Goal: Task Accomplishment & Management: Manage account settings

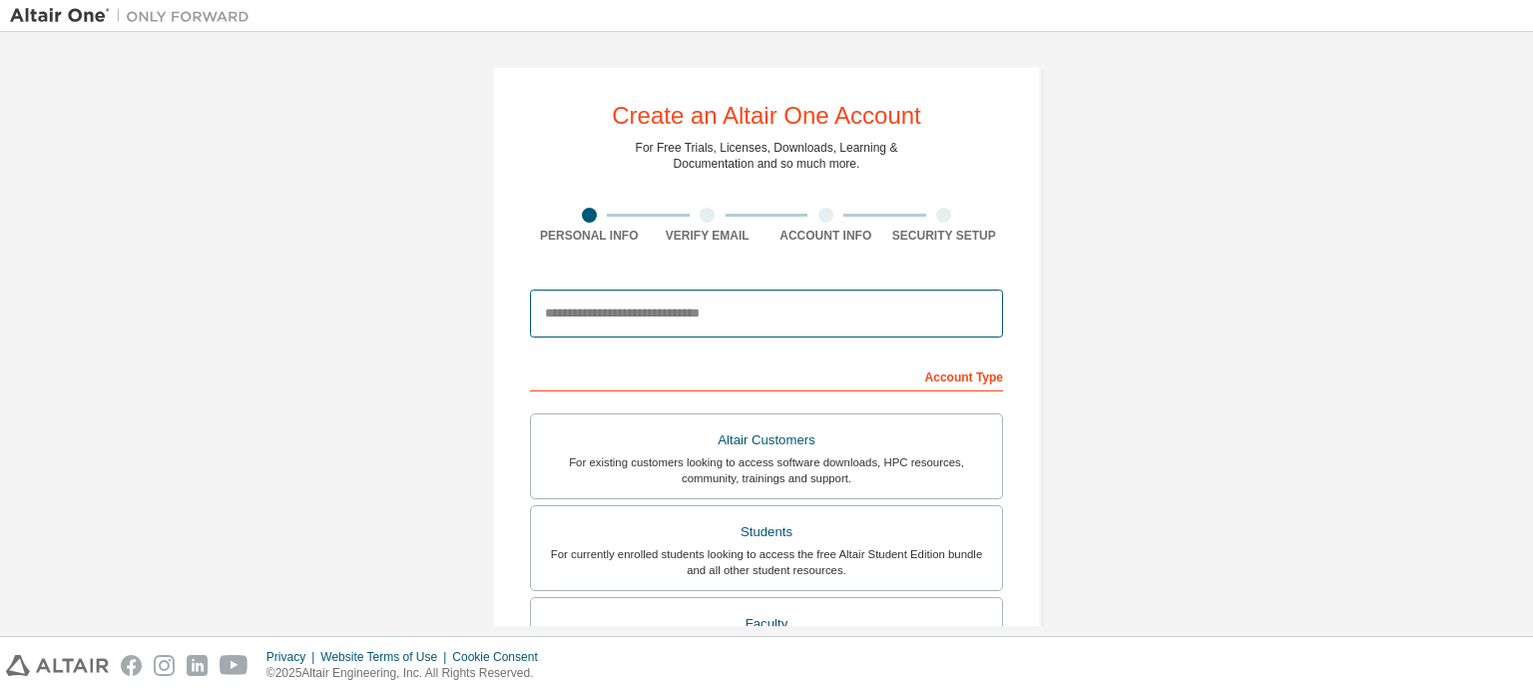
click at [671, 304] on input "email" at bounding box center [766, 313] width 473 height 48
type input "**********"
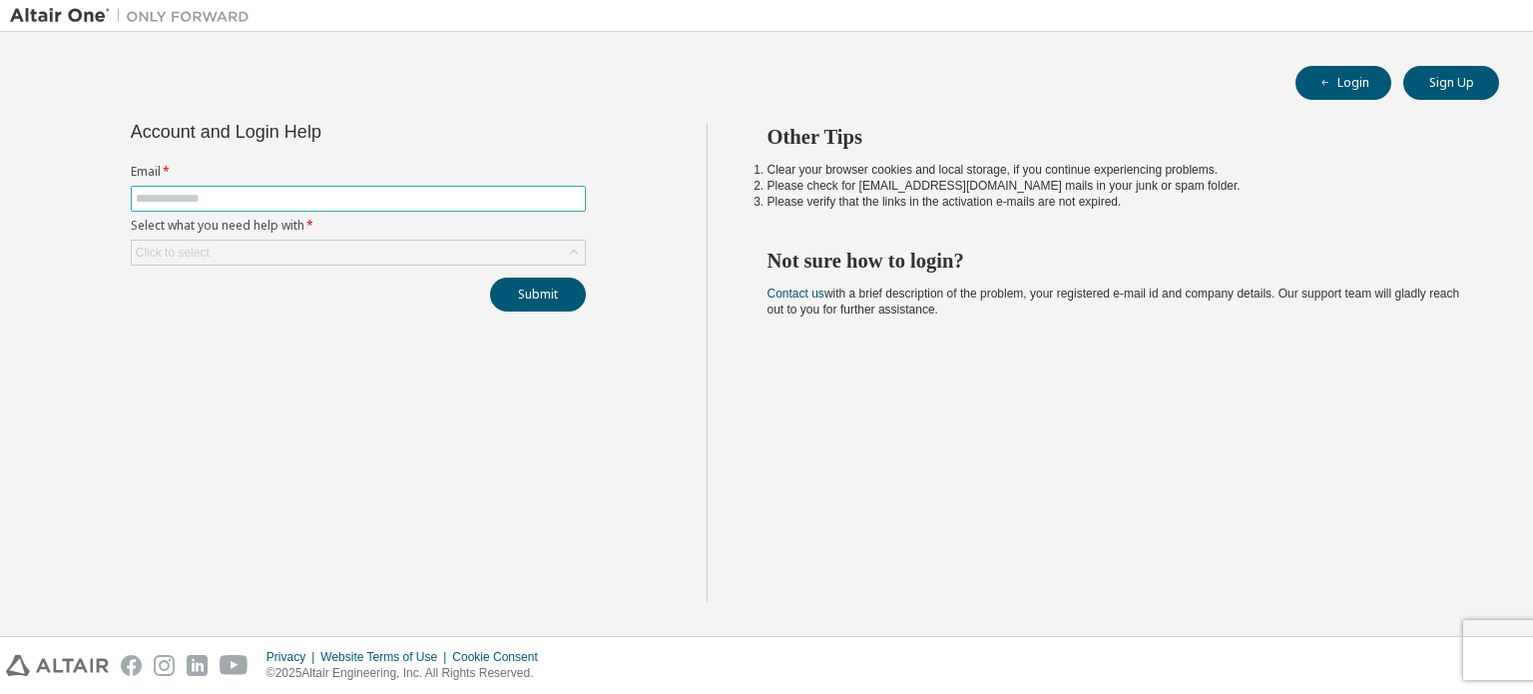
click at [163, 196] on input "text" at bounding box center [358, 199] width 445 height 16
type input "**********"
click at [205, 253] on div "Click to select" at bounding box center [173, 252] width 74 height 16
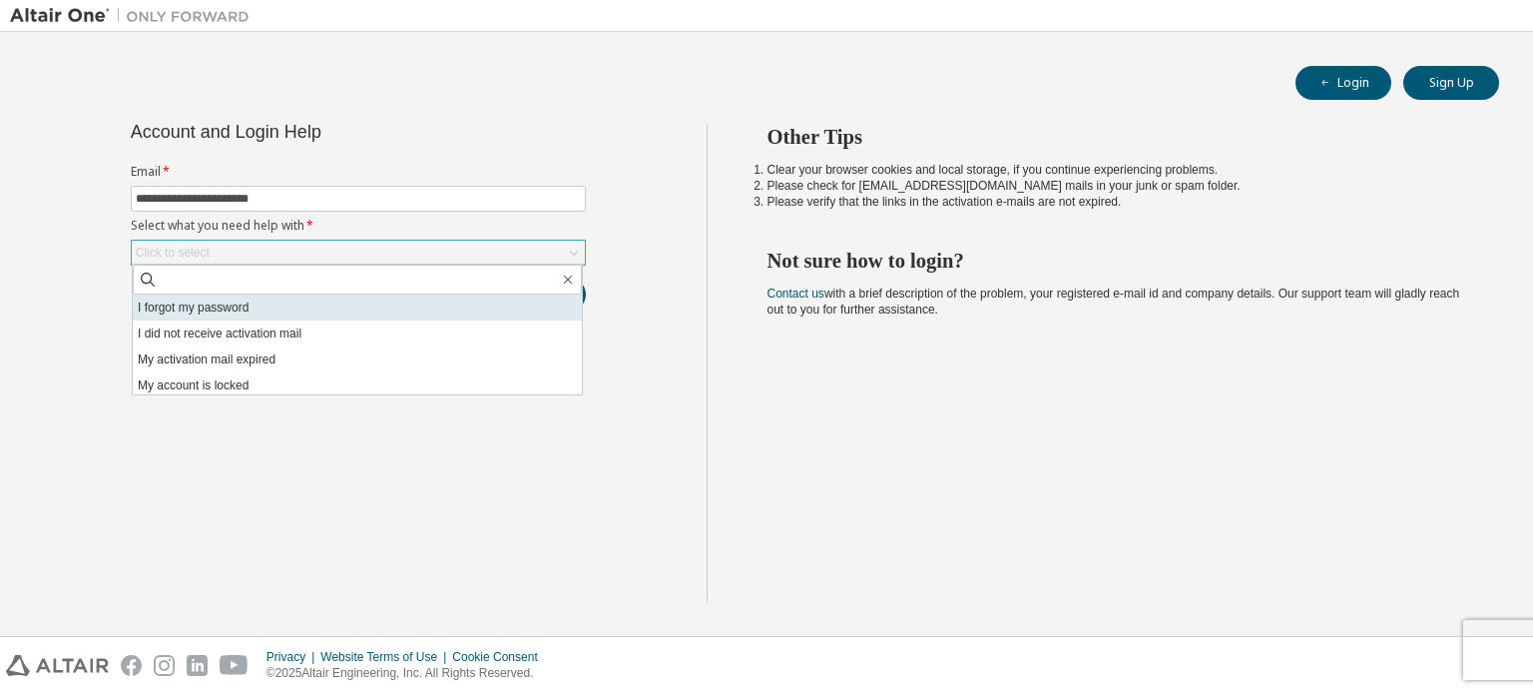
click at [198, 304] on li "I forgot my password" at bounding box center [357, 307] width 449 height 26
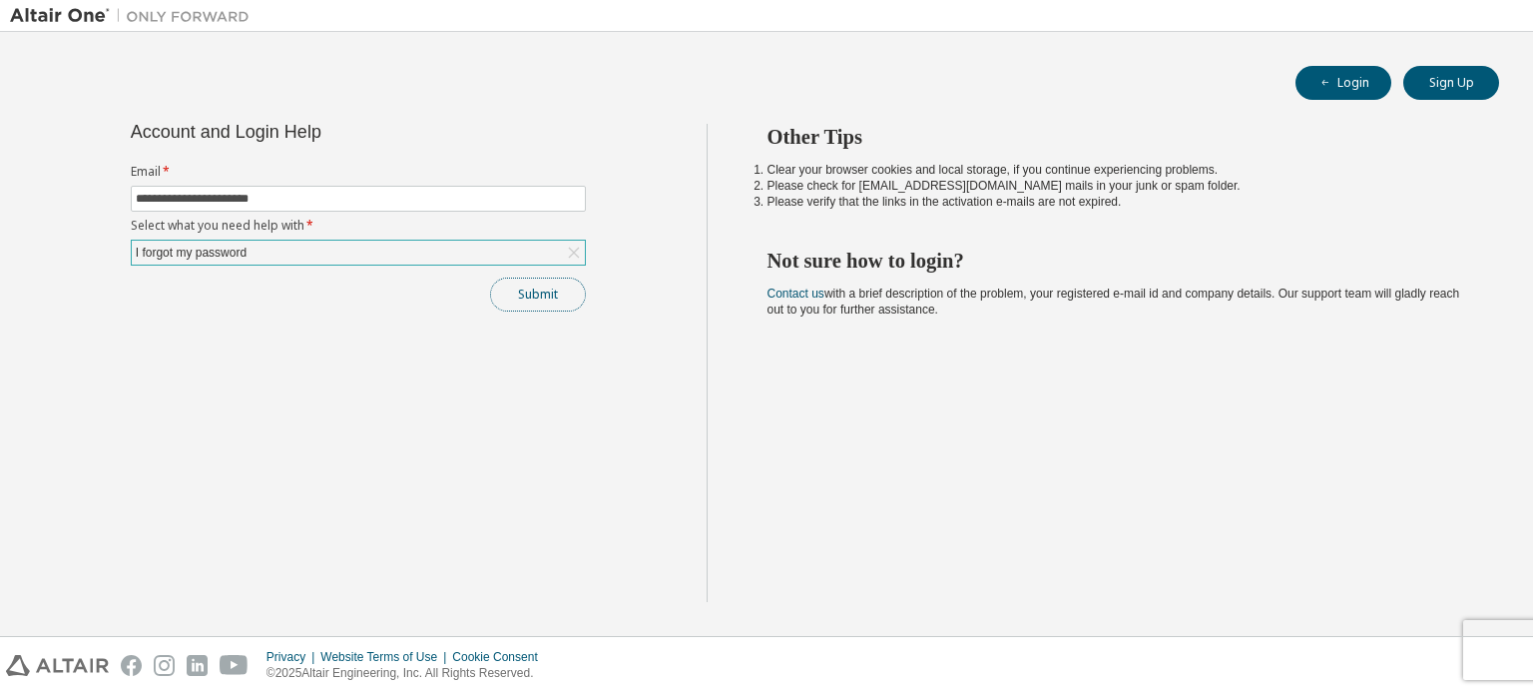
click at [541, 301] on button "Submit" at bounding box center [538, 294] width 96 height 34
click at [579, 296] on button "Submit" at bounding box center [538, 294] width 96 height 34
click at [560, 289] on button "Submit" at bounding box center [538, 294] width 96 height 34
click at [573, 251] on icon at bounding box center [573, 252] width 11 height 11
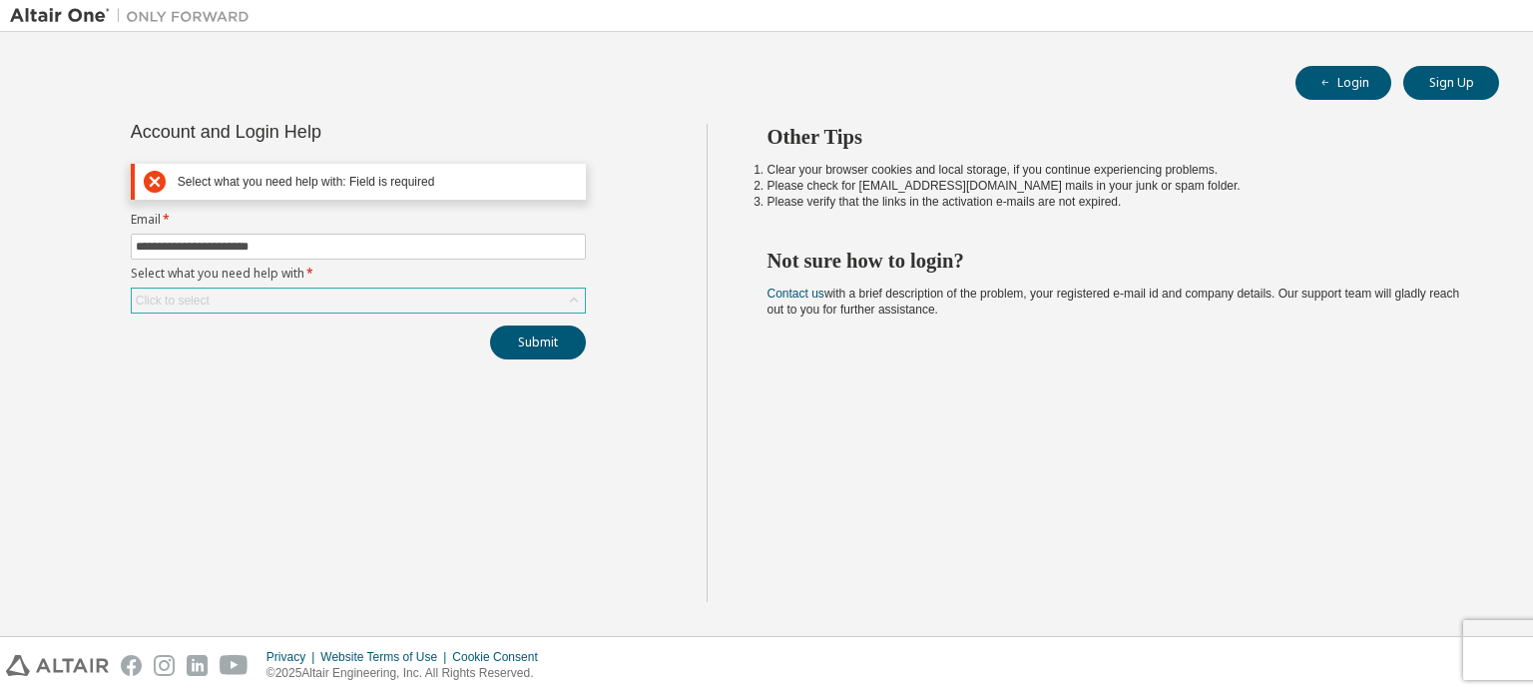
click at [357, 298] on div "Click to select" at bounding box center [358, 300] width 453 height 24
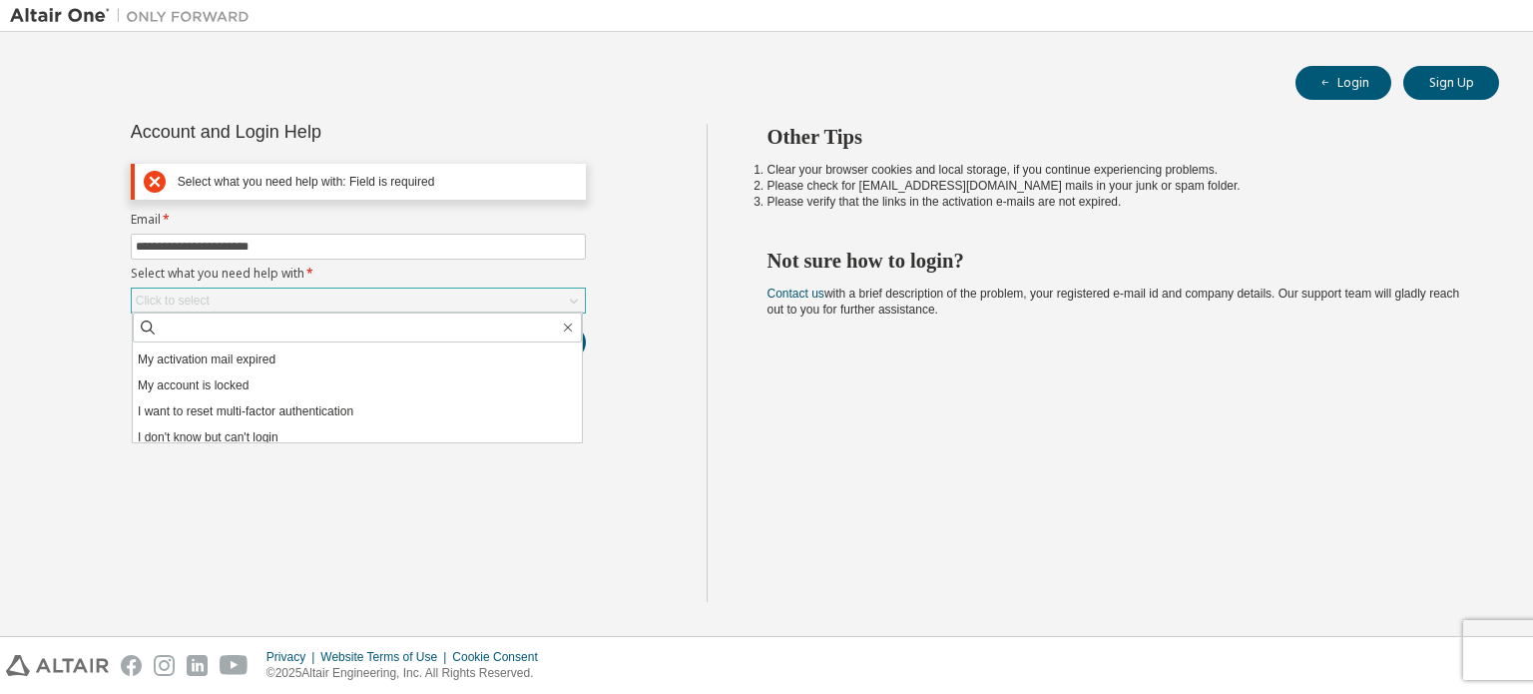
scroll to position [56, 0]
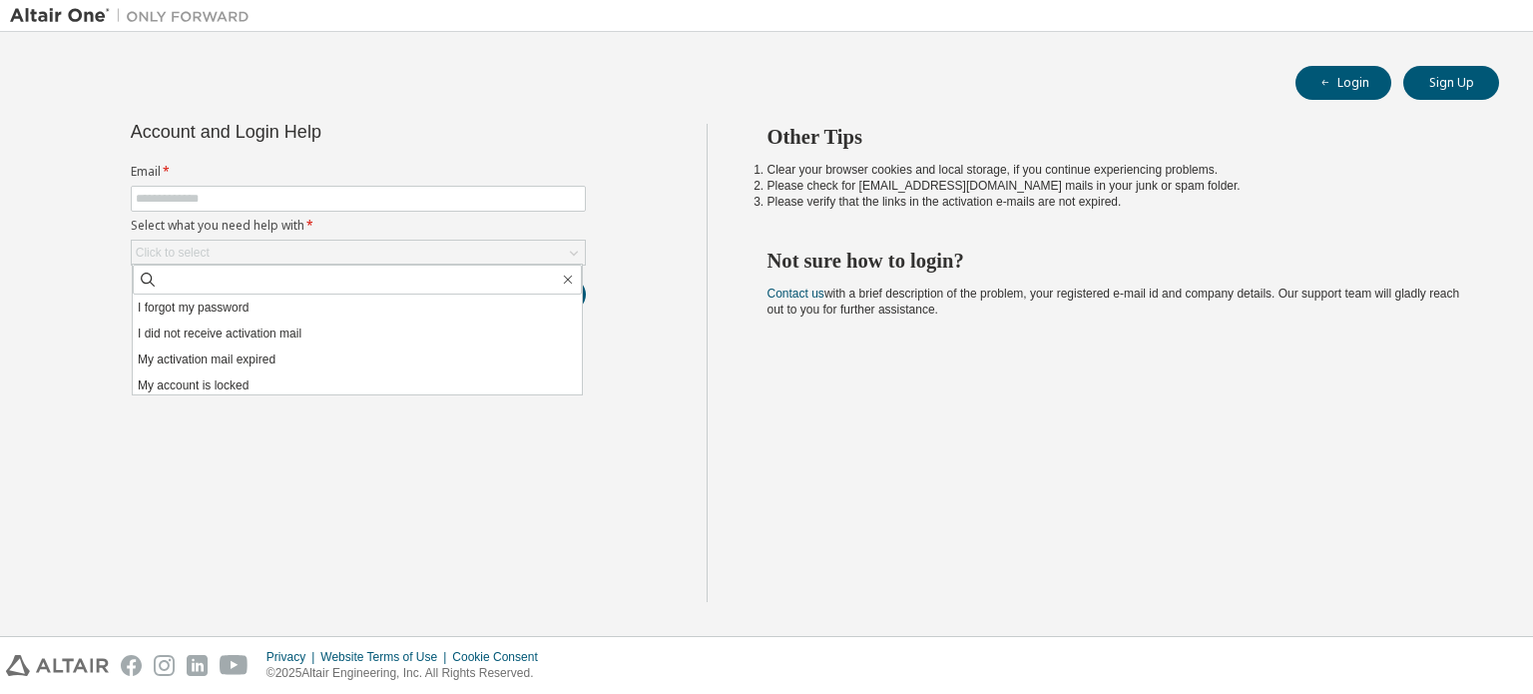
click at [431, 298] on li "I forgot my password" at bounding box center [357, 307] width 449 height 26
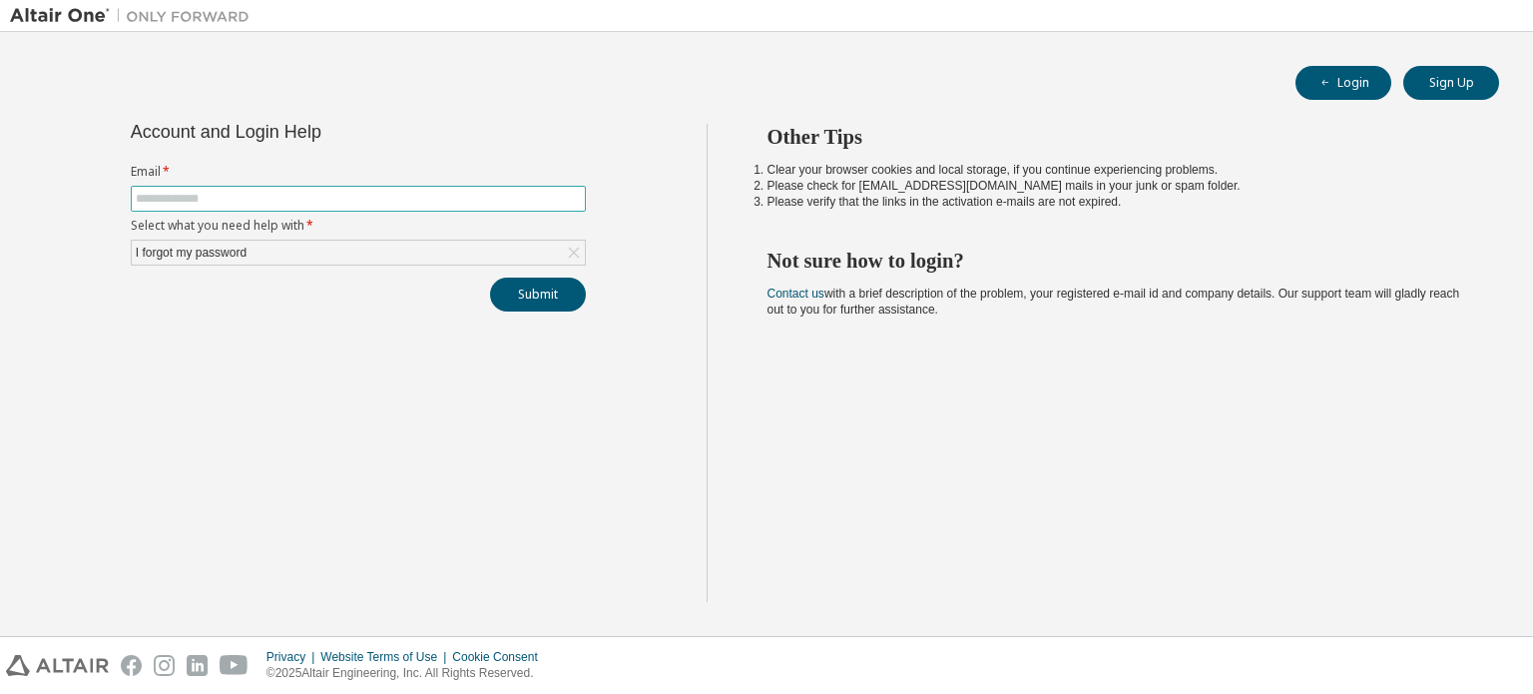
click at [384, 187] on span at bounding box center [358, 199] width 455 height 26
